Goal: Navigation & Orientation: Find specific page/section

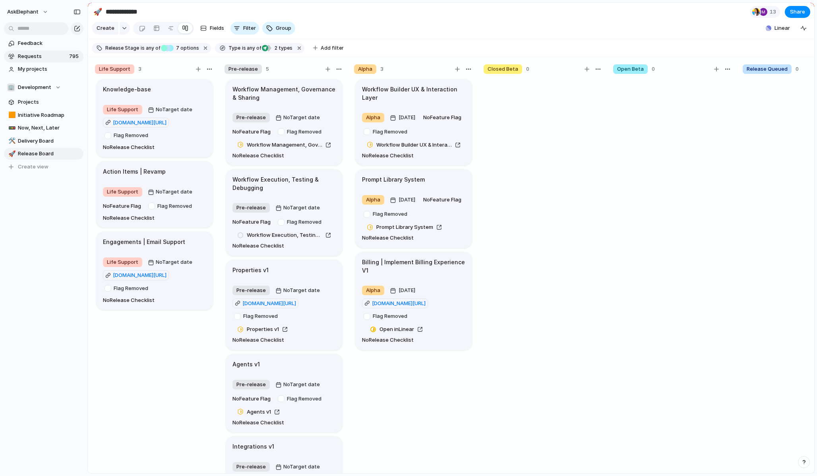
click at [45, 58] on span "Requests" at bounding box center [42, 56] width 49 height 8
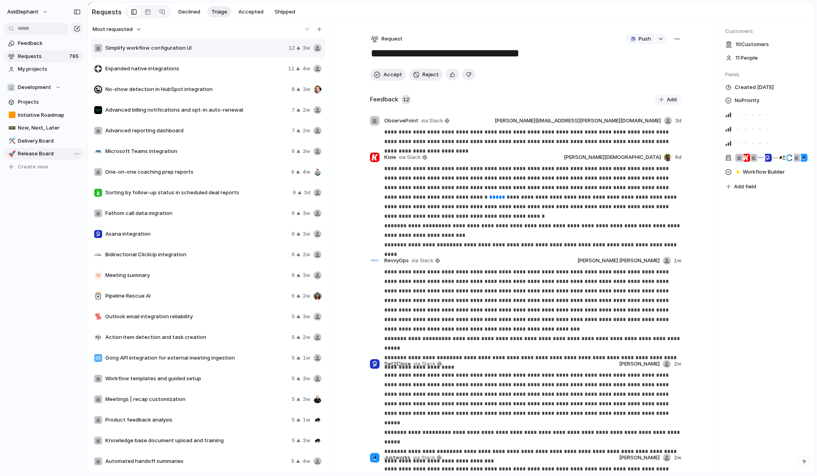
click at [39, 153] on span "Release Board" at bounding box center [49, 154] width 63 height 8
click at [42, 154] on span "Release Board" at bounding box center [49, 154] width 63 height 8
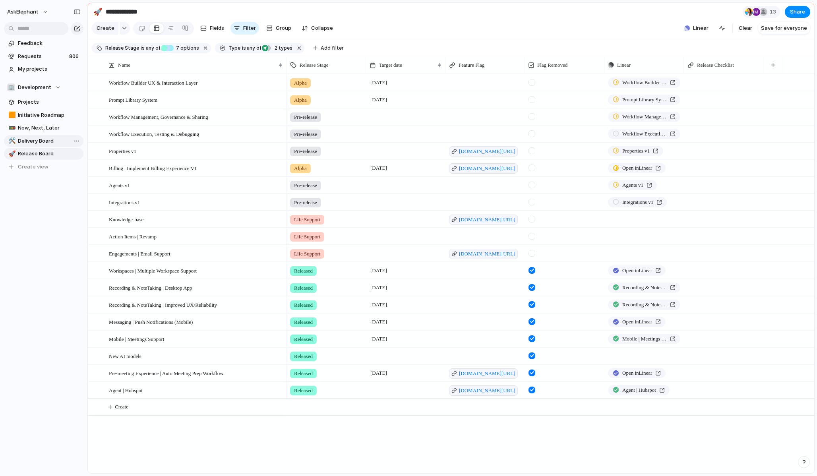
click at [43, 142] on span "Delivery Board" at bounding box center [49, 141] width 63 height 8
type input "**********"
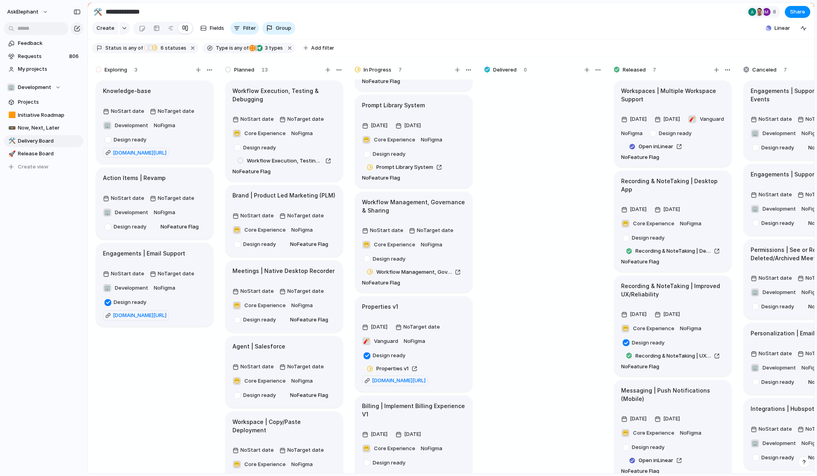
scroll to position [139, 0]
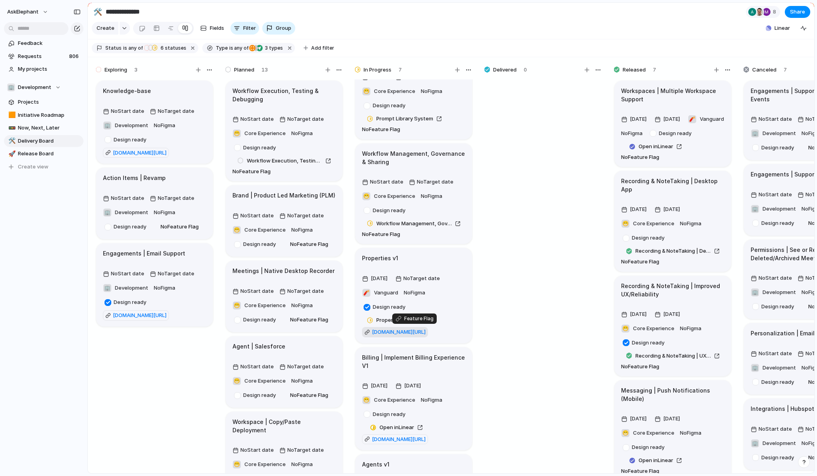
click at [421, 330] on span "[DOMAIN_NAME][URL]" at bounding box center [399, 332] width 54 height 8
